Goal: Find specific page/section: Find specific page/section

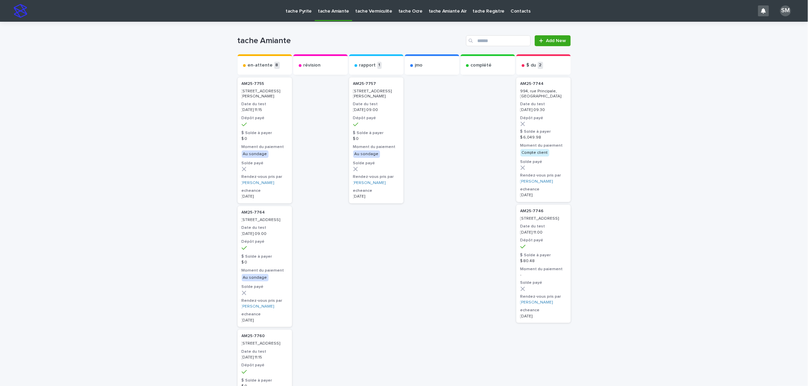
click at [296, 9] on p "tache Pyrite" at bounding box center [298, 7] width 26 height 14
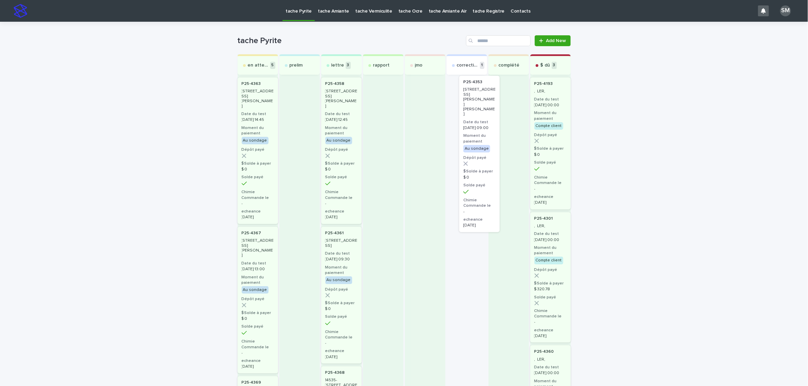
drag, startPoint x: 459, startPoint y: 100, endPoint x: 489, endPoint y: 94, distance: 30.1
